Goal: Information Seeking & Learning: Check status

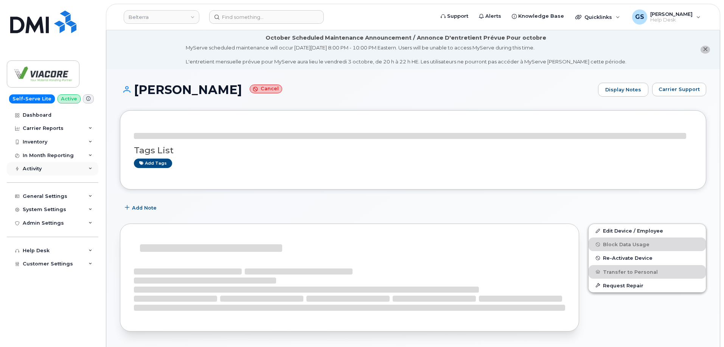
click at [45, 168] on div "Activity" at bounding box center [52, 169] width 91 height 14
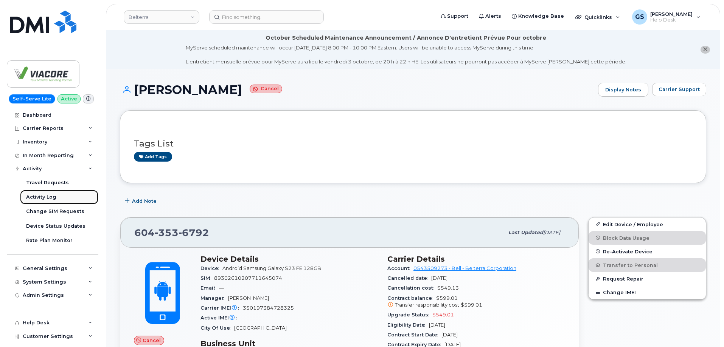
click at [61, 194] on link "Activity Log" at bounding box center [59, 197] width 78 height 14
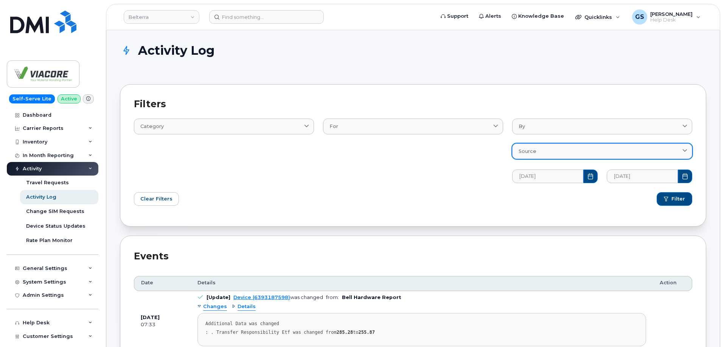
click at [579, 150] on div "Source" at bounding box center [601, 151] width 167 height 7
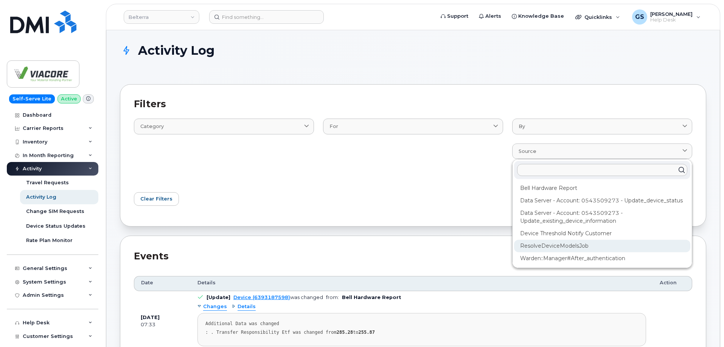
scroll to position [76, 0]
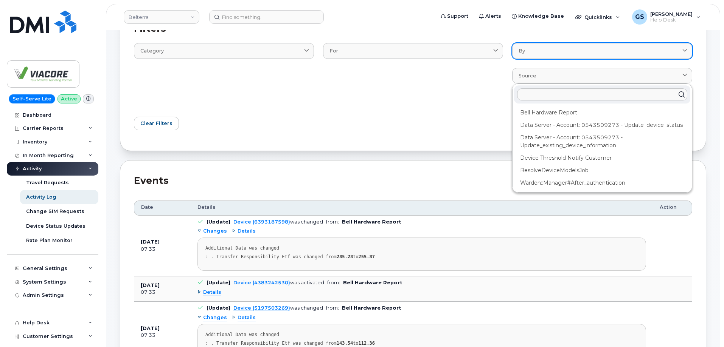
click at [598, 57] on link "By" at bounding box center [602, 50] width 180 height 15
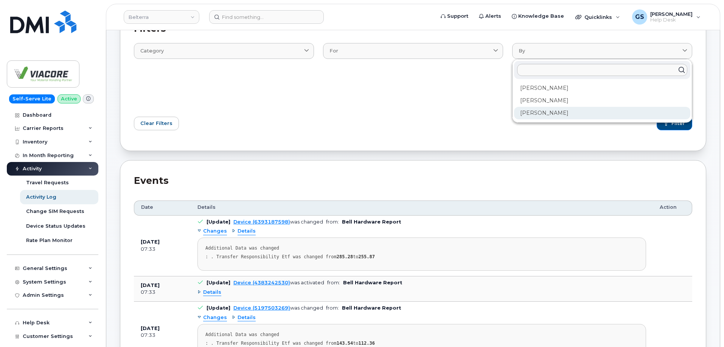
click at [575, 113] on div "[PERSON_NAME]" at bounding box center [602, 113] width 176 height 12
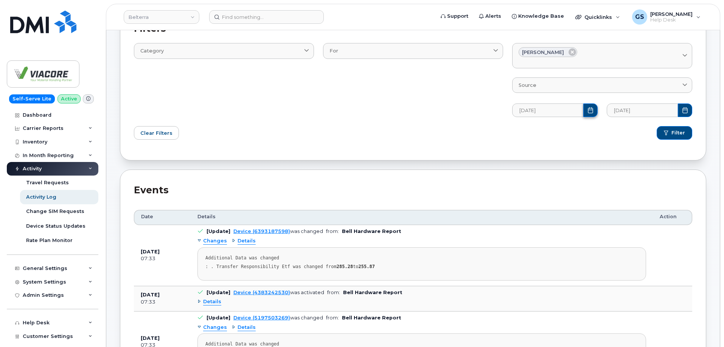
click at [591, 106] on button "Choose Date" at bounding box center [590, 111] width 14 height 14
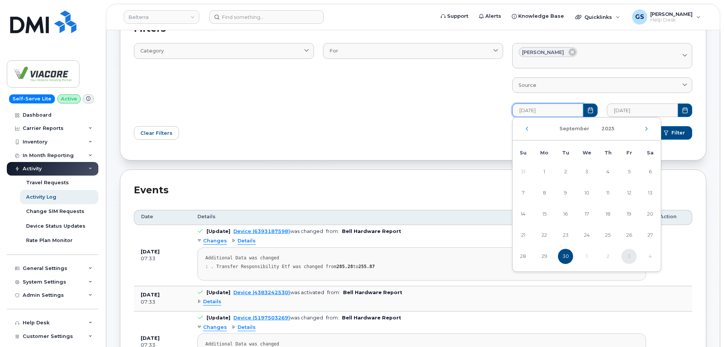
click at [523, 128] on div "[DATE]" at bounding box center [586, 129] width 148 height 23
click at [525, 129] on icon "Previous Month" at bounding box center [526, 129] width 5 height 6
click at [628, 169] on span "1" at bounding box center [628, 171] width 15 height 15
type input "[DATE]"
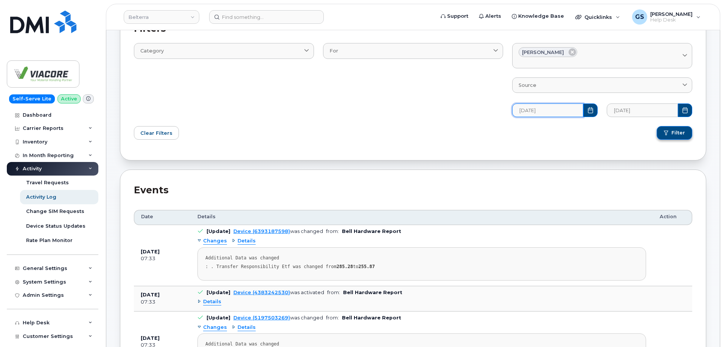
click at [683, 133] on span "Filter" at bounding box center [678, 133] width 14 height 7
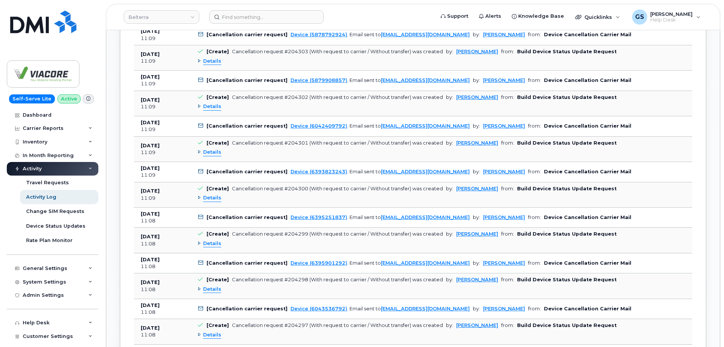
scroll to position [2898, 0]
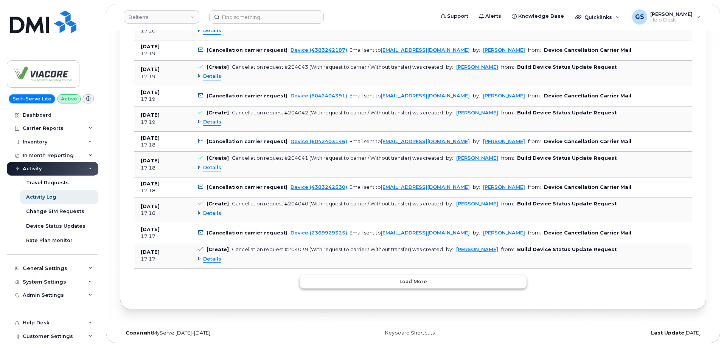
click at [435, 282] on button "Load more" at bounding box center [412, 282] width 227 height 14
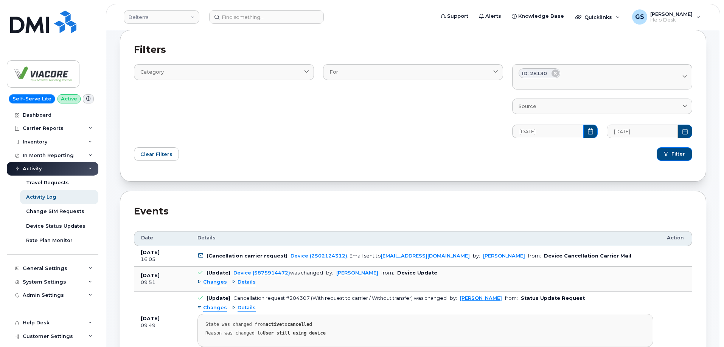
scroll to position [0, 0]
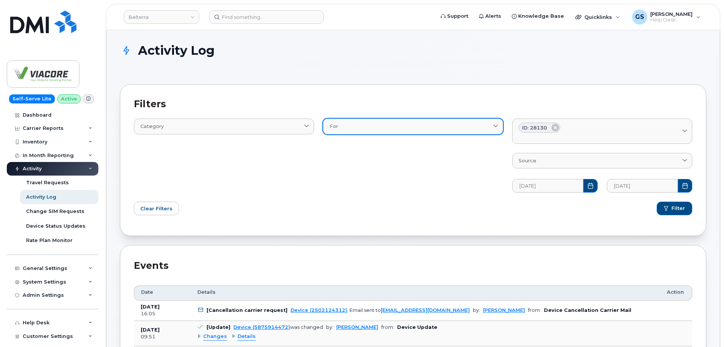
click at [428, 134] on link "For" at bounding box center [413, 126] width 180 height 15
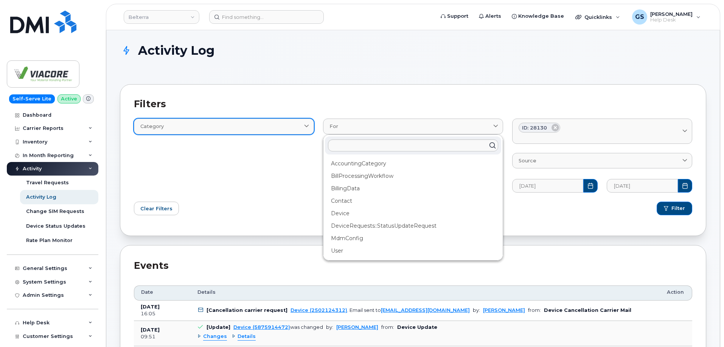
click at [309, 124] on span at bounding box center [306, 126] width 7 height 7
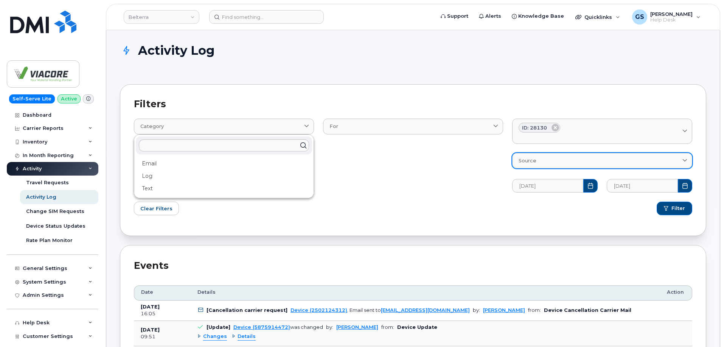
click at [571, 156] on link "Source" at bounding box center [602, 160] width 180 height 15
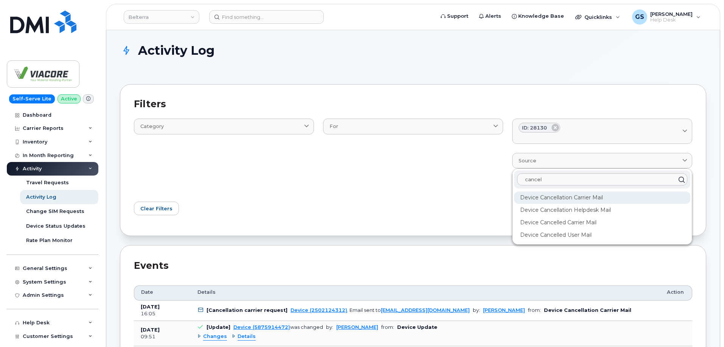
type input "cancel"
click at [615, 199] on div "Device Cancellation Carrier Mail" at bounding box center [602, 198] width 176 height 12
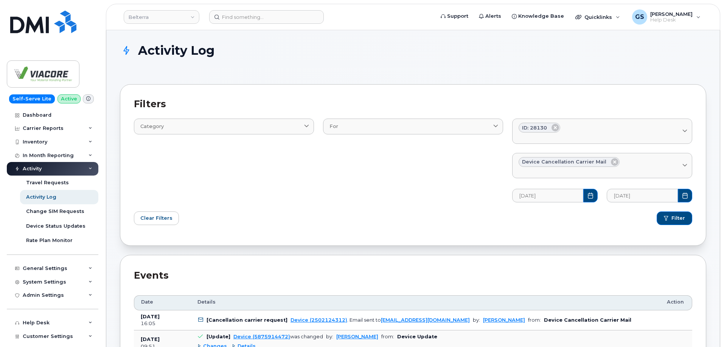
click at [610, 216] on div "Filter" at bounding box center [555, 218] width 284 height 23
click at [685, 220] on button "Filter" at bounding box center [674, 219] width 36 height 14
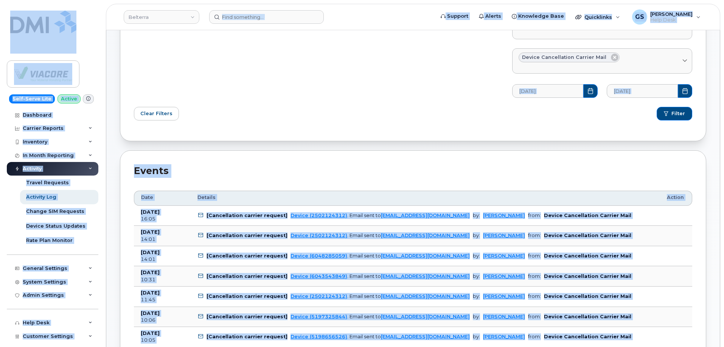
scroll to position [69, 0]
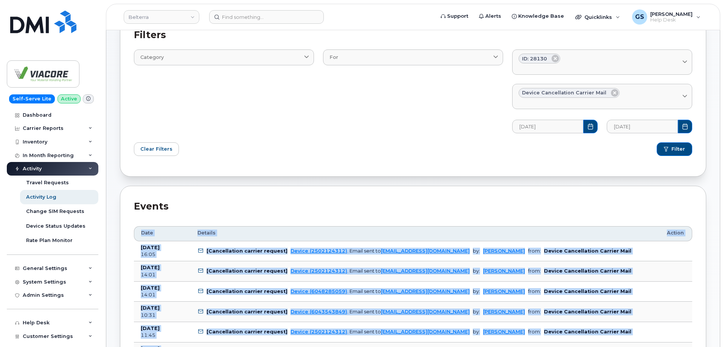
drag, startPoint x: 606, startPoint y: 274, endPoint x: 139, endPoint y: 240, distance: 468.1
copy table "Date Details Action [DATE] 16:05 [Cancellation carrier request] Device (2502124…"
